Goal: Go to known website: Access a specific website the user already knows

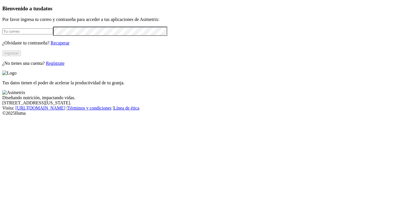
click at [101, 36] on form at bounding box center [203, 31] width 403 height 9
click at [53, 34] on input "email" at bounding box center [27, 31] width 51 height 6
type input "[PERSON_NAME][EMAIL_ADDRESS][PERSON_NAME][DOMAIN_NAME]"
click at [21, 56] on button "Ingresar" at bounding box center [11, 53] width 19 height 6
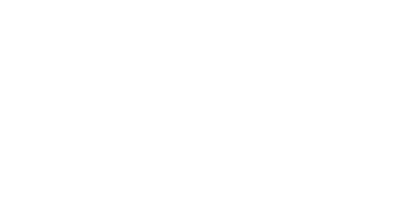
drag, startPoint x: 333, startPoint y: 7, endPoint x: 400, endPoint y: 13, distance: 67.3
